Goal: Task Accomplishment & Management: Use online tool/utility

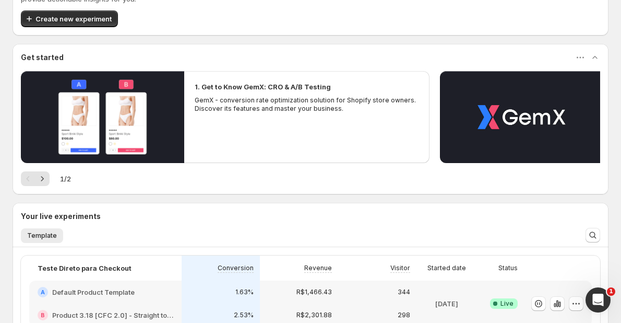
scroll to position [104, 0]
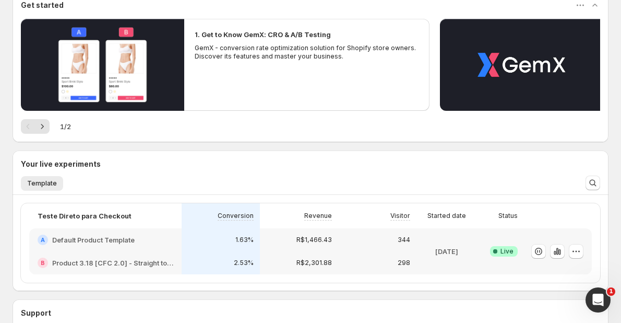
click at [250, 175] on ul "Template More views" at bounding box center [296, 182] width 554 height 15
click at [560, 252] on icon "button" at bounding box center [559, 252] width 2 height 6
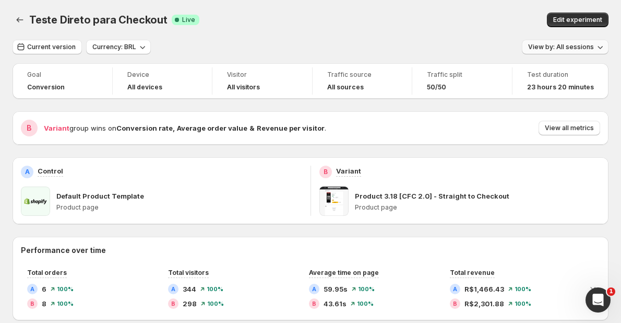
click at [557, 45] on span "View by: All sessions" at bounding box center [561, 47] width 66 height 8
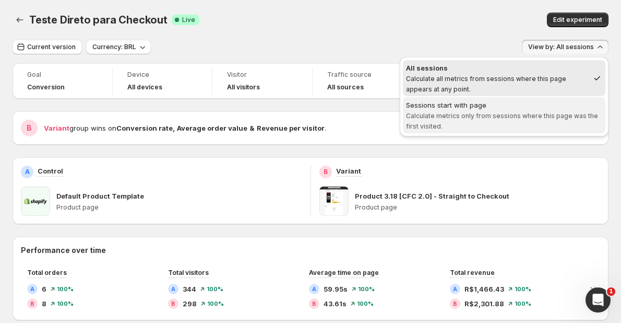
click at [508, 107] on div "Sessions start with page" at bounding box center [504, 105] width 196 height 10
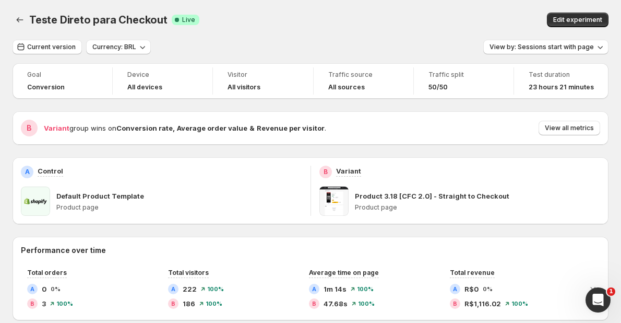
click at [498, 55] on div "View by: Sessions start with page" at bounding box center [545, 47] width 125 height 15
click at [525, 49] on span "View by: Sessions start with page" at bounding box center [542, 47] width 104 height 8
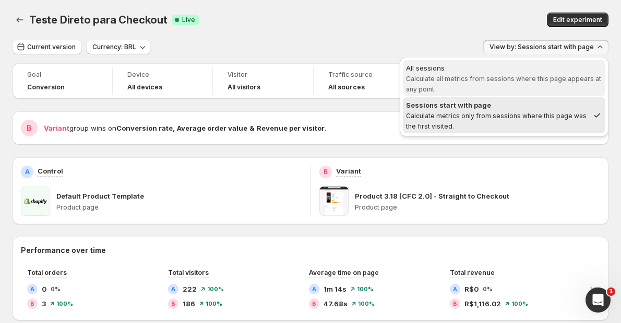
click at [491, 77] on span "Calculate all metrics from sessions where this page appears at any point." at bounding box center [503, 84] width 195 height 18
